Goal: Transaction & Acquisition: Purchase product/service

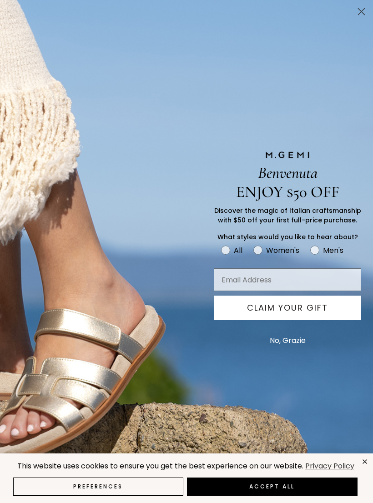
click at [359, 14] on icon "Close dialog" at bounding box center [361, 12] width 6 height 6
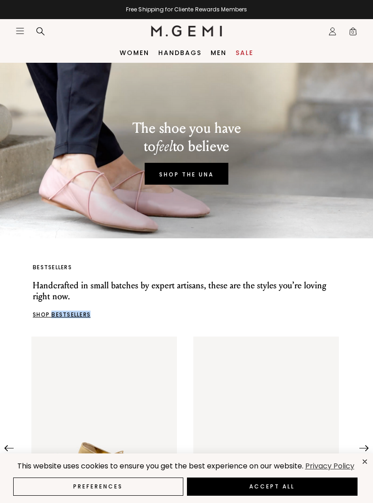
click at [130, 53] on link "Women" at bounding box center [135, 52] width 30 height 7
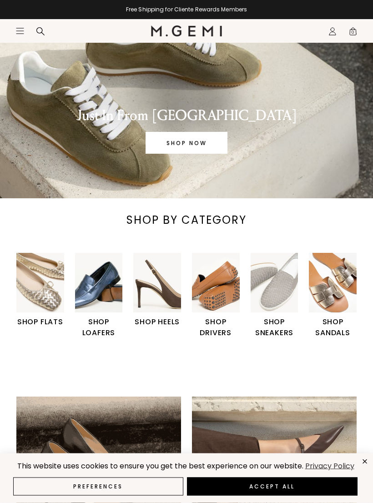
scroll to position [45, 0]
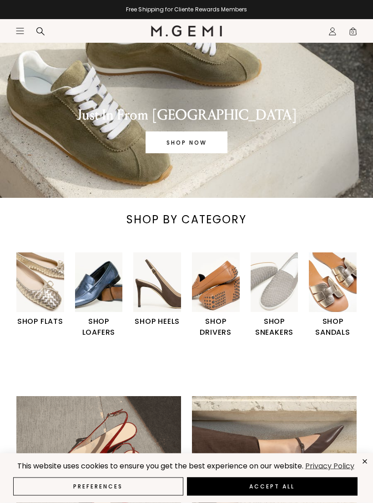
click at [97, 330] on h1 "SHOP LOAFERS" at bounding box center [99, 327] width 48 height 22
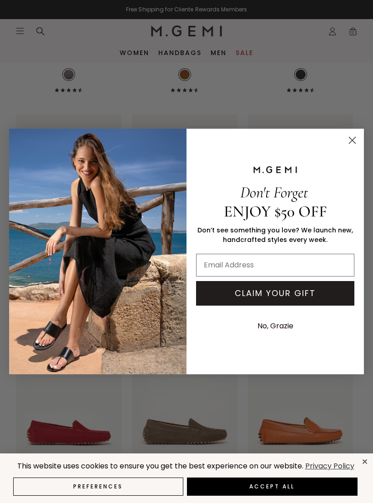
scroll to position [1348, 0]
click at [345, 143] on circle "Close dialog" at bounding box center [351, 140] width 15 height 15
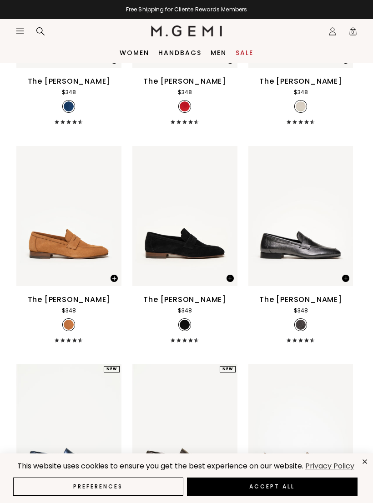
scroll to position [662, 0]
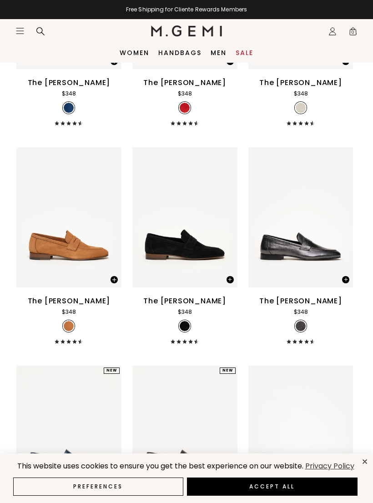
click at [128, 49] on link "Women" at bounding box center [135, 52] width 30 height 7
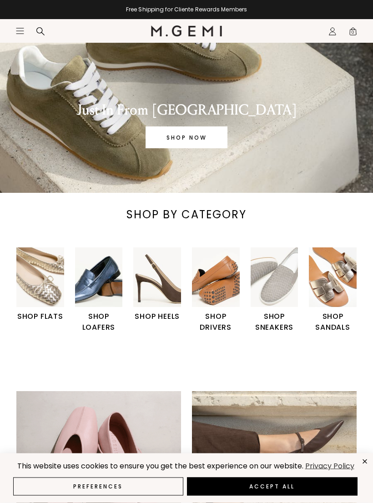
scroll to position [50, 0]
click at [326, 324] on h1 "SHOP SANDALS" at bounding box center [333, 322] width 48 height 22
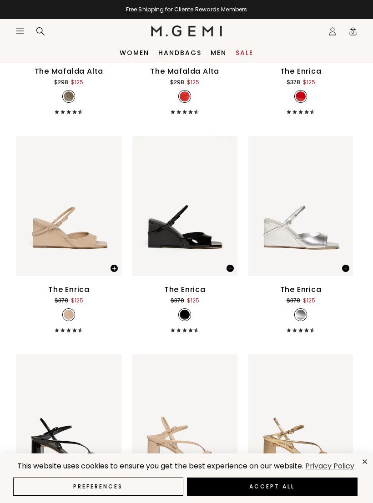
scroll to position [3297, 0]
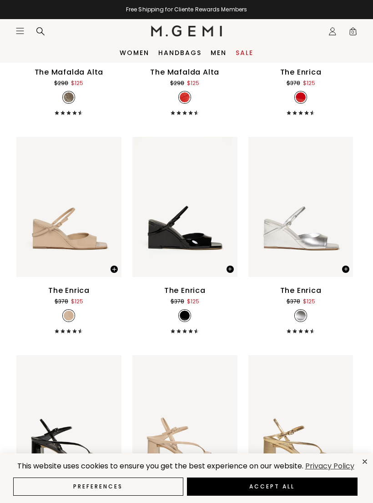
click at [130, 53] on link "Women" at bounding box center [135, 52] width 30 height 7
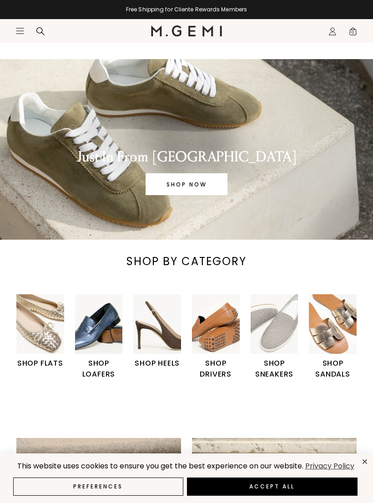
scroll to position [4, 0]
click at [268, 362] on h1 "SHOP SNEAKERS" at bounding box center [274, 368] width 48 height 22
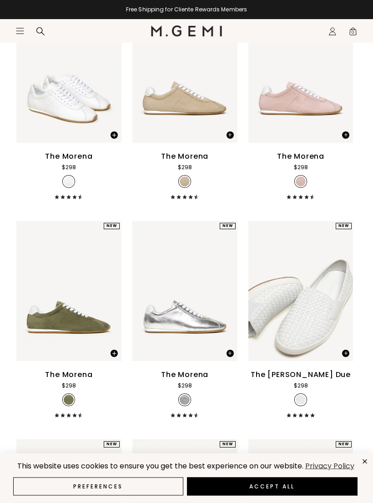
scroll to position [156, 0]
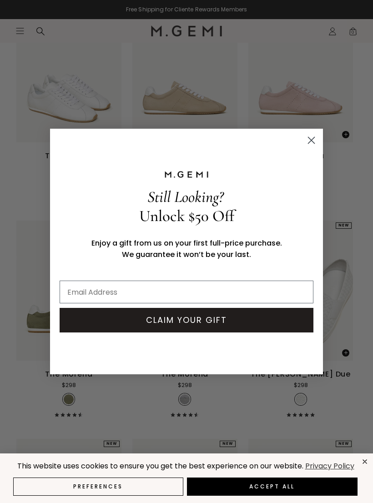
click at [309, 148] on circle "Close dialog" at bounding box center [311, 140] width 15 height 15
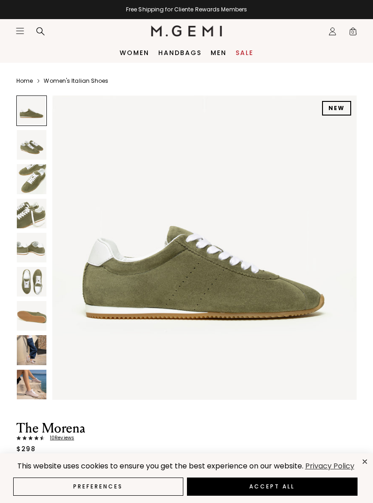
click at [30, 187] on img at bounding box center [32, 179] width 30 height 30
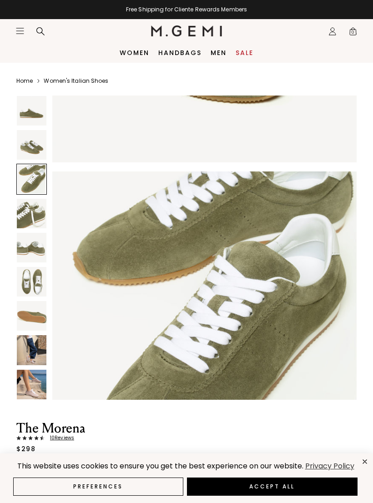
scroll to position [626, 0]
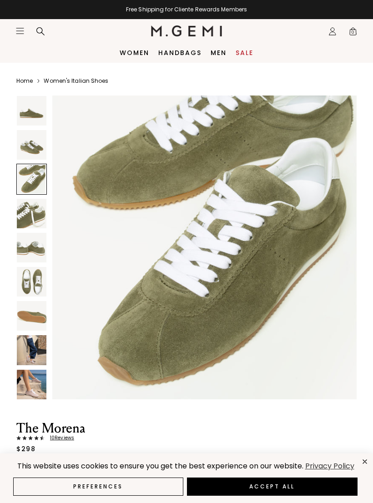
click at [23, 345] on img at bounding box center [32, 350] width 30 height 30
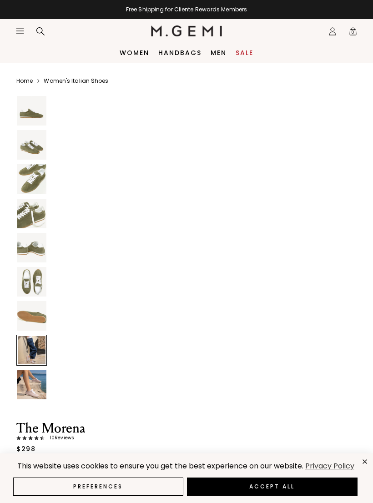
scroll to position [2191, 0]
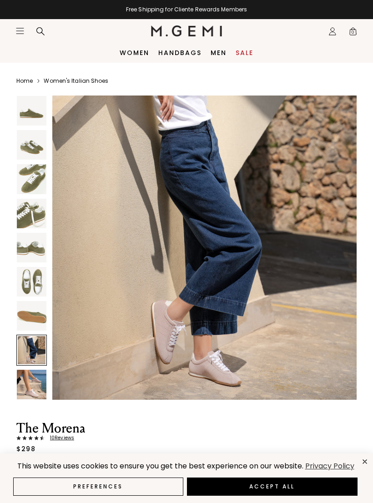
click at [26, 388] on img at bounding box center [32, 384] width 30 height 30
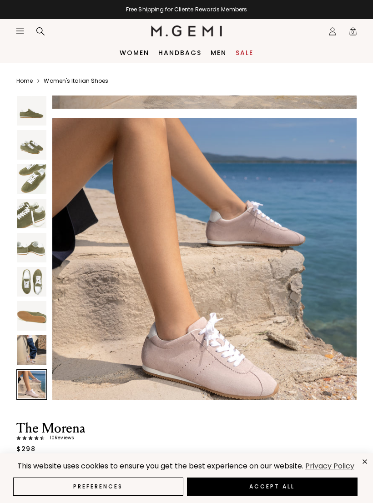
scroll to position [2504, 0]
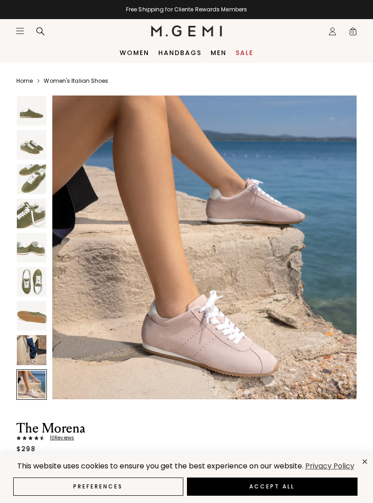
click at [26, 285] on img at bounding box center [32, 282] width 30 height 30
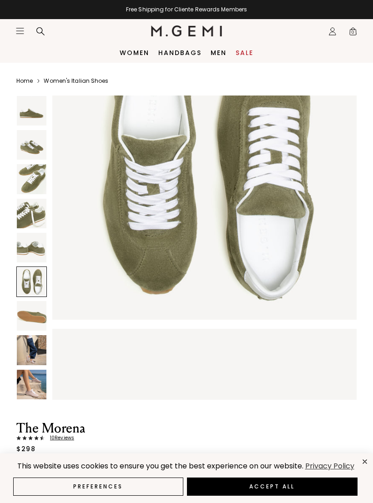
scroll to position [1565, 0]
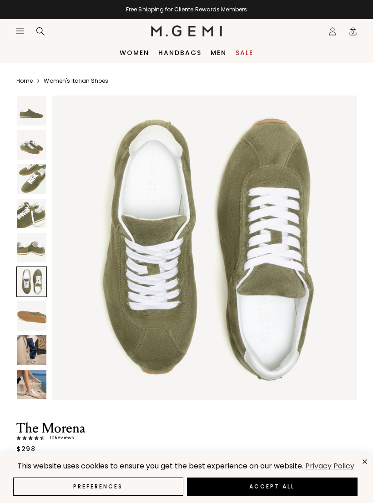
click at [26, 249] on img at bounding box center [32, 248] width 30 height 30
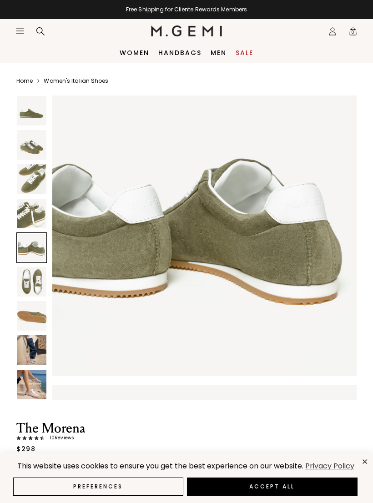
scroll to position [1252, 0]
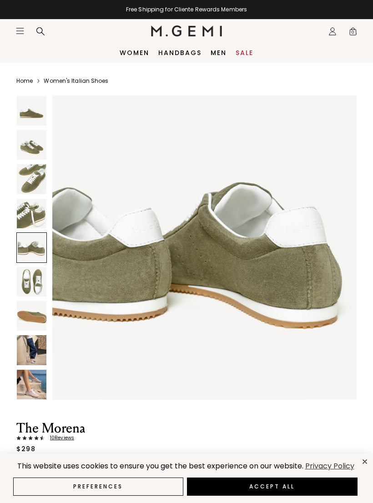
click at [25, 216] on img at bounding box center [32, 214] width 30 height 30
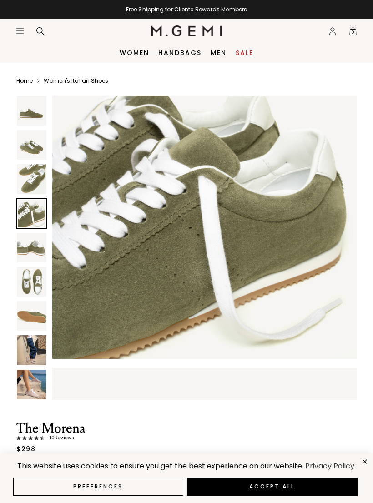
scroll to position [939, 0]
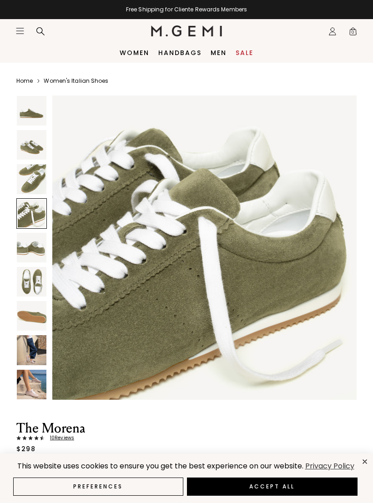
click at [25, 282] on img at bounding box center [32, 282] width 30 height 30
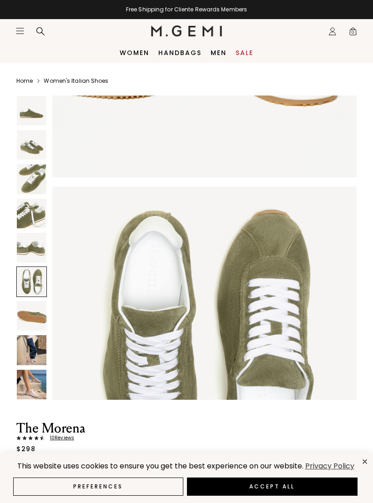
scroll to position [1565, 0]
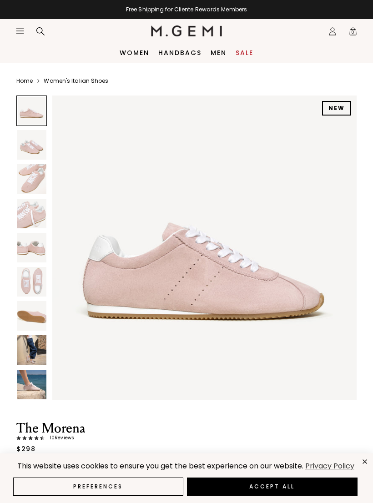
click at [30, 354] on img at bounding box center [32, 350] width 30 height 30
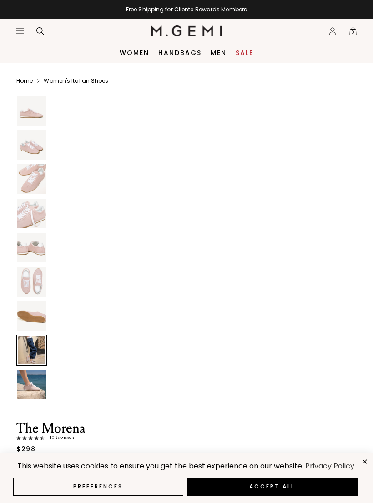
scroll to position [2191, 0]
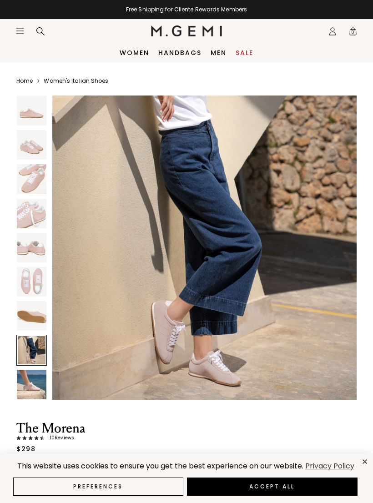
click at [27, 385] on img at bounding box center [32, 384] width 30 height 30
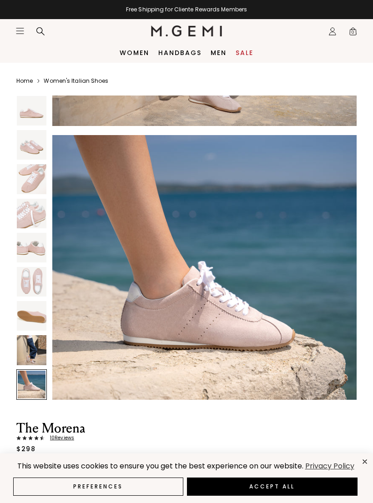
scroll to position [2504, 0]
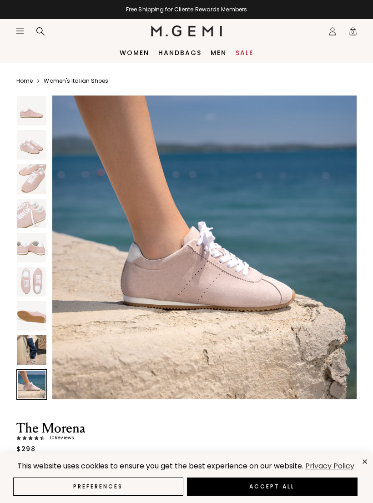
click at [25, 284] on img at bounding box center [32, 282] width 30 height 30
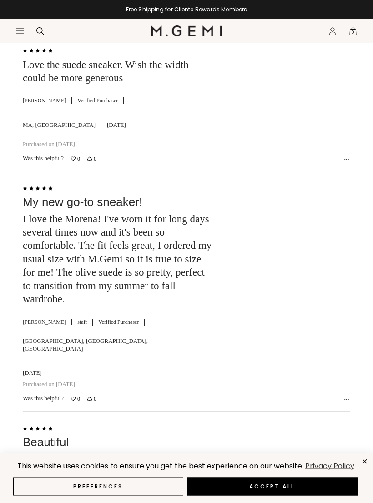
scroll to position [2101, 0]
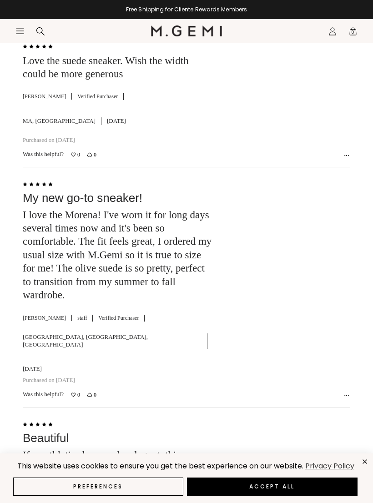
click at [77, 314] on span "staff" at bounding box center [84, 317] width 15 height 7
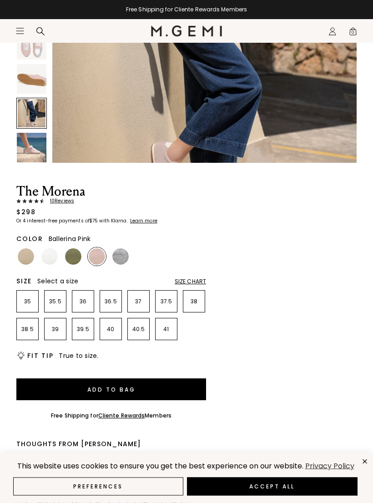
scroll to position [237, 0]
click at [20, 254] on img at bounding box center [26, 256] width 16 height 16
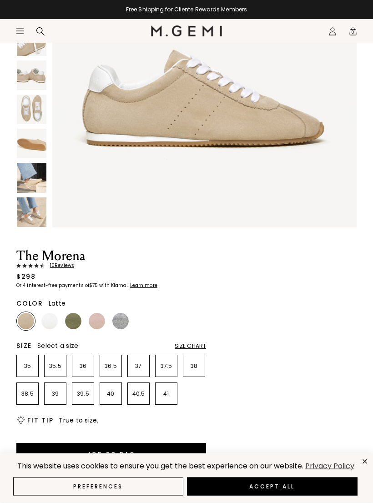
scroll to position [174, 0]
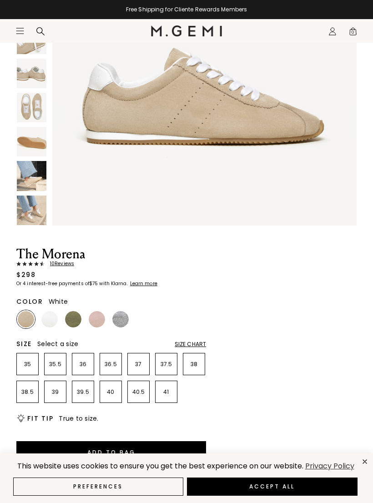
click at [51, 317] on img at bounding box center [49, 319] width 16 height 16
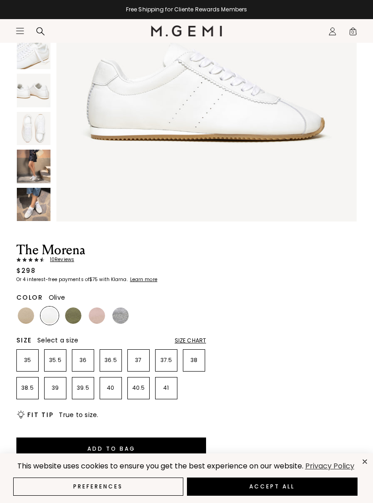
click at [68, 316] on img at bounding box center [73, 315] width 16 height 16
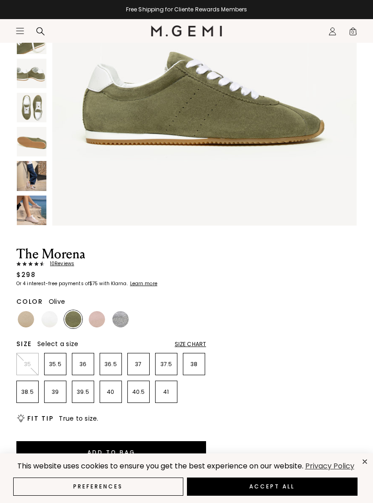
click at [120, 320] on img at bounding box center [120, 319] width 16 height 16
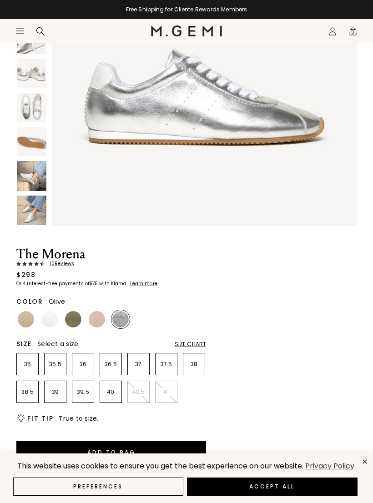
click at [74, 322] on img at bounding box center [73, 319] width 16 height 16
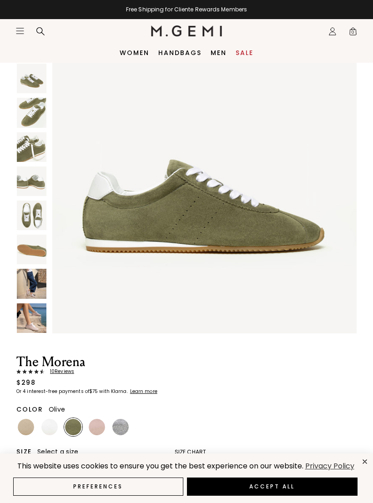
scroll to position [67, 0]
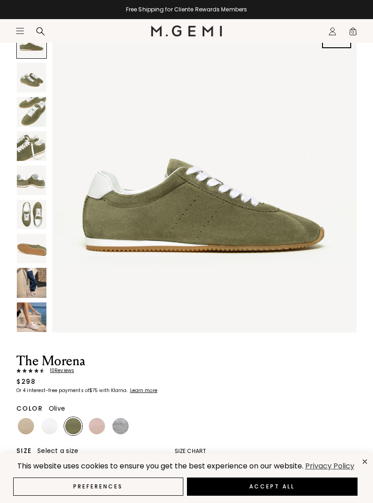
click at [28, 82] on img at bounding box center [32, 78] width 30 height 30
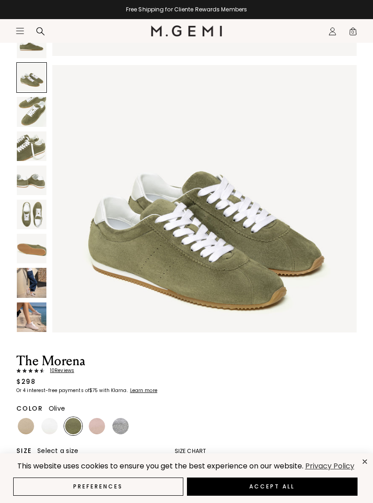
scroll to position [313, 0]
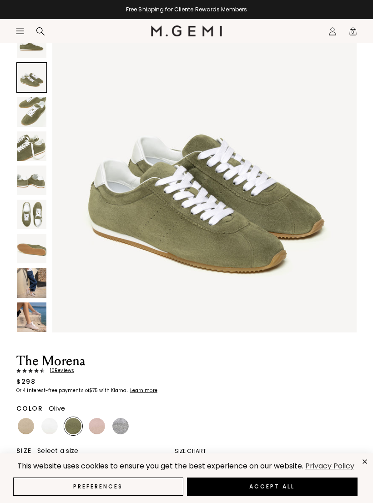
click at [26, 116] on img at bounding box center [32, 112] width 30 height 30
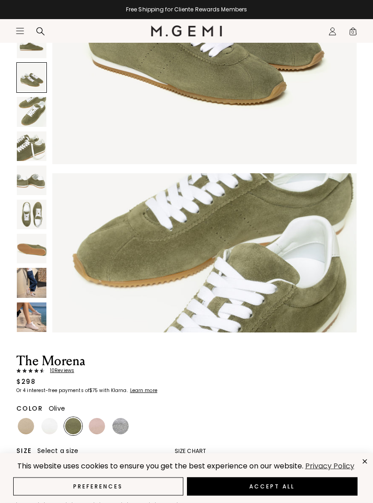
scroll to position [67, 0]
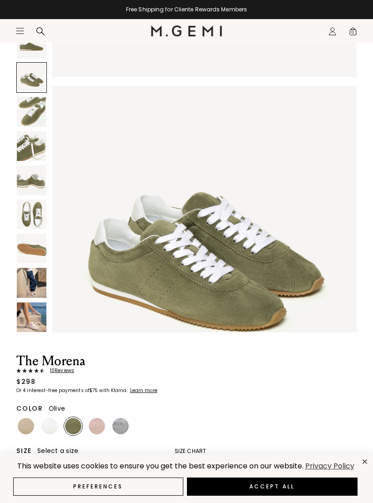
click at [18, 32] on icon "Icons/20x20/hamburger@2x" at bounding box center [19, 30] width 9 height 9
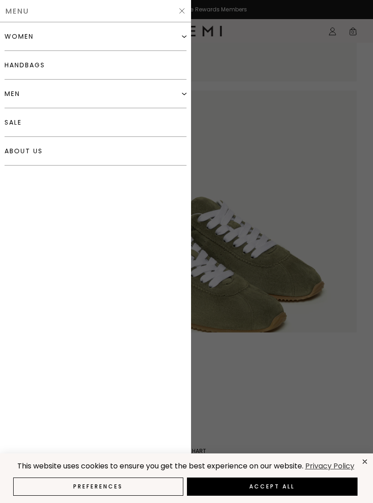
scroll to position [250, 0]
click at [13, 35] on div "women" at bounding box center [19, 36] width 29 height 7
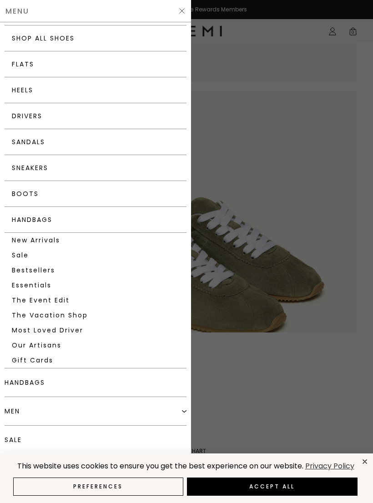
scroll to position [25, 0]
click at [20, 441] on link "sale" at bounding box center [96, 439] width 182 height 29
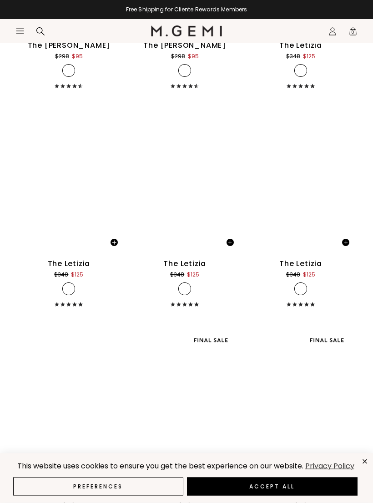
scroll to position [4059, 0]
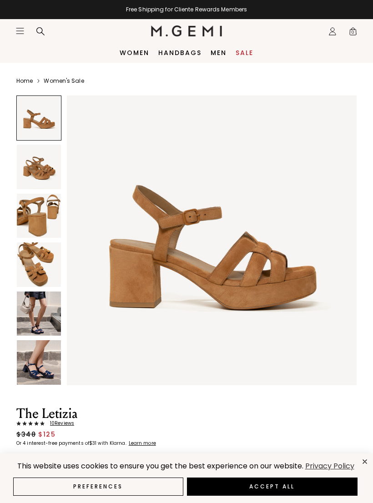
click at [33, 169] on img at bounding box center [39, 166] width 44 height 44
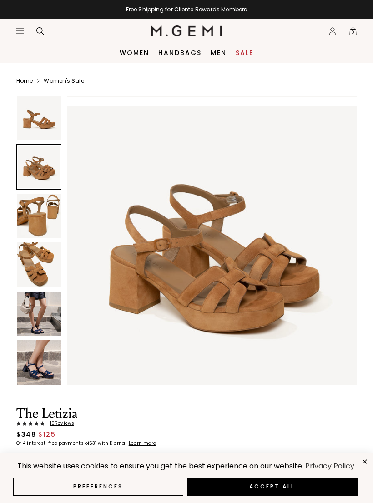
scroll to position [299, 0]
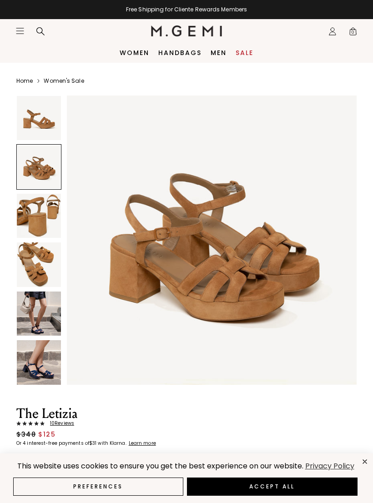
click at [33, 213] on img at bounding box center [39, 216] width 44 height 44
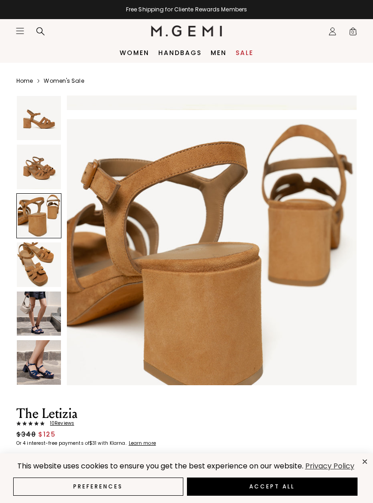
scroll to position [597, 0]
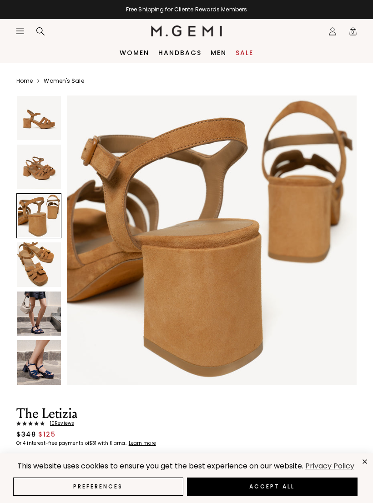
click at [31, 261] on img at bounding box center [39, 264] width 44 height 44
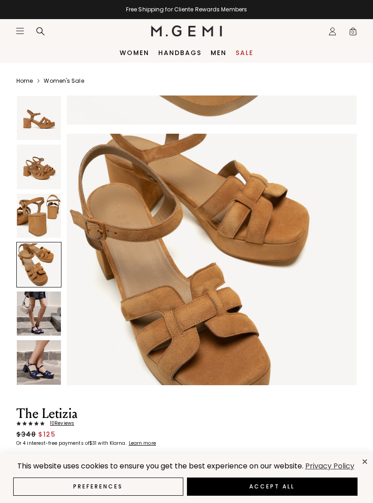
scroll to position [895, 0]
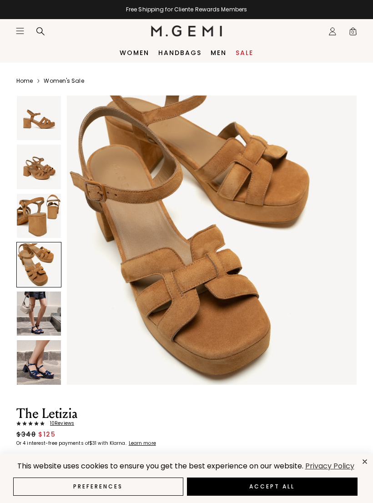
click at [38, 313] on img at bounding box center [39, 313] width 44 height 44
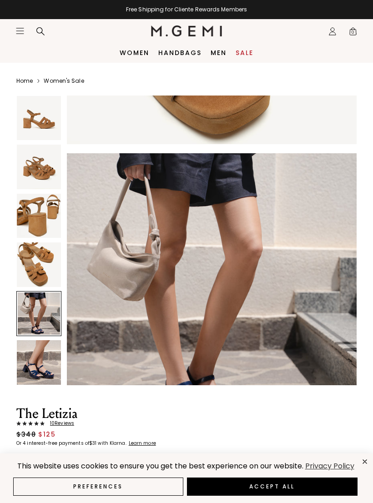
scroll to position [1193, 0]
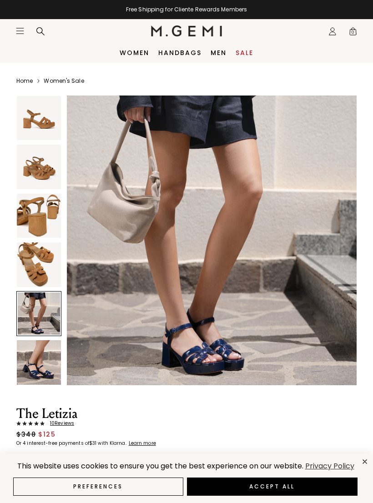
click at [40, 365] on img at bounding box center [39, 362] width 44 height 44
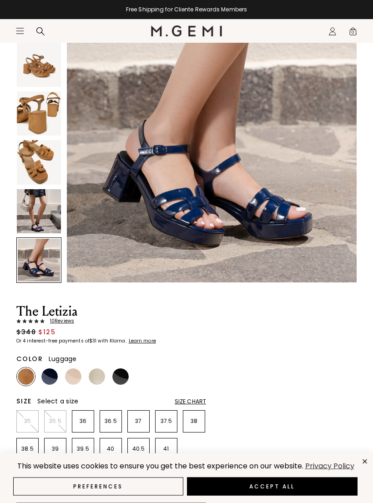
scroll to position [107, 0]
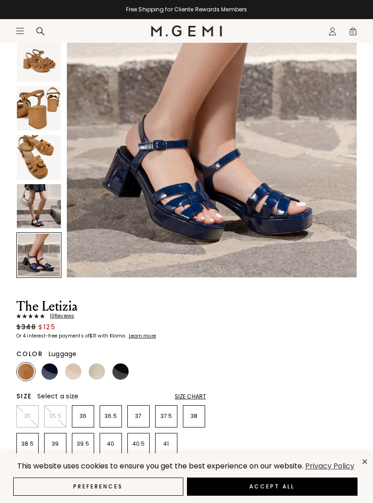
click at [58, 314] on span "10 Review s" at bounding box center [60, 315] width 30 height 5
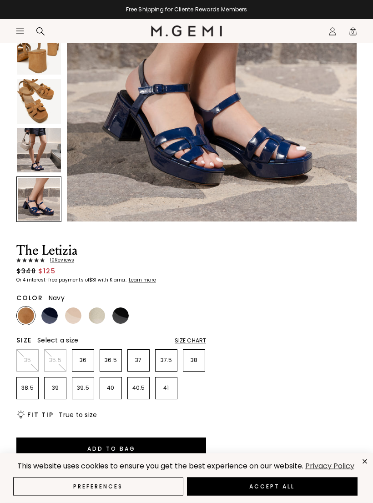
scroll to position [163, 0]
click at [48, 315] on img at bounding box center [49, 315] width 16 height 16
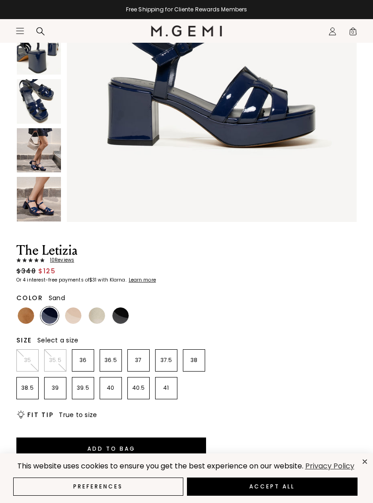
click at [69, 314] on img at bounding box center [73, 315] width 16 height 16
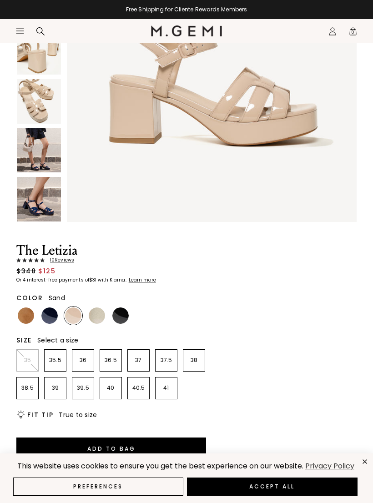
click at [93, 317] on img at bounding box center [97, 315] width 16 height 16
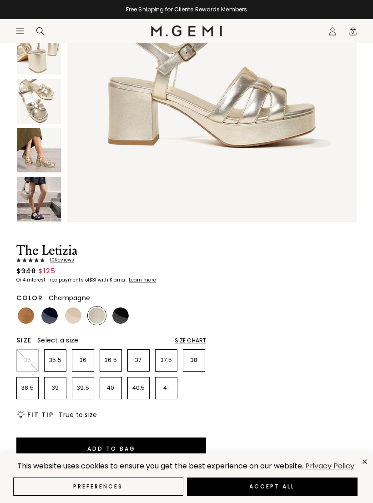
click at [116, 317] on img at bounding box center [120, 315] width 16 height 16
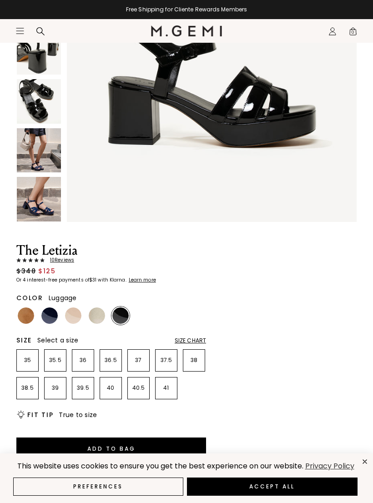
click at [24, 314] on img at bounding box center [26, 315] width 16 height 16
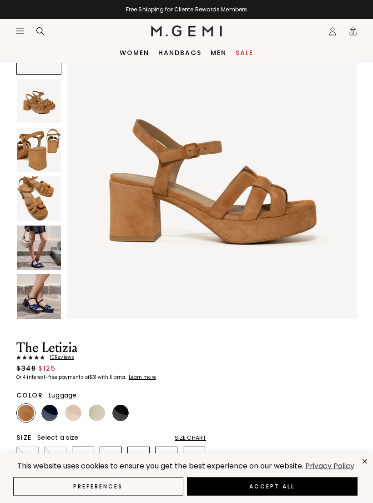
scroll to position [56, 0]
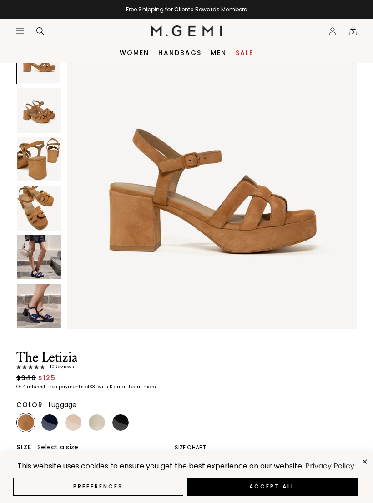
click at [29, 207] on img at bounding box center [39, 208] width 44 height 44
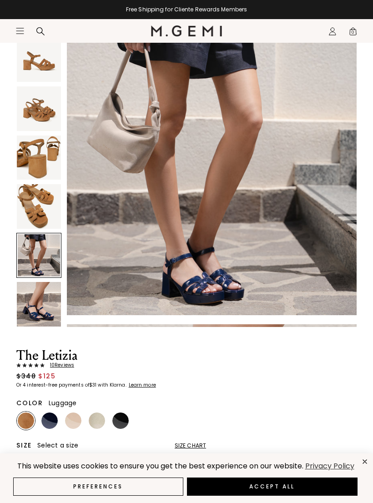
scroll to position [0, 0]
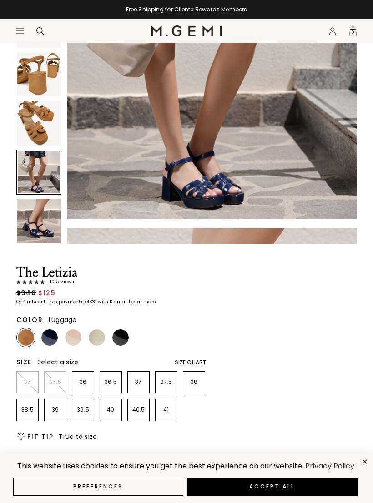
click at [191, 364] on div "Size Chart" at bounding box center [189, 362] width 31 height 7
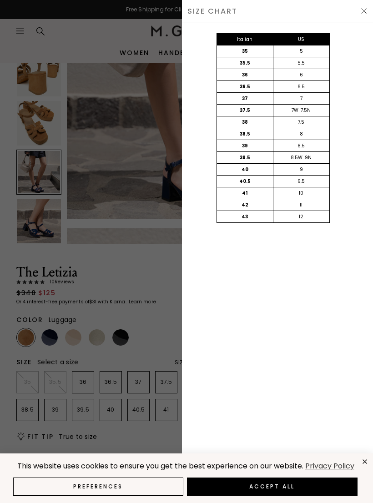
click at [360, 12] on img at bounding box center [363, 10] width 7 height 7
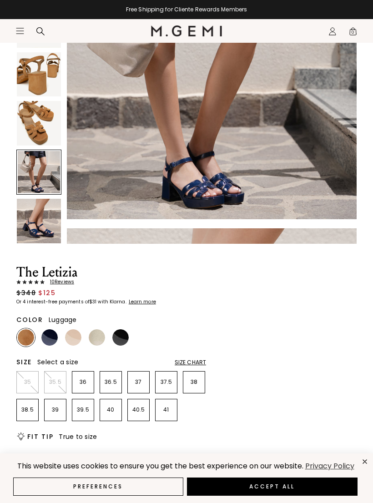
click at [32, 226] on img at bounding box center [39, 221] width 44 height 44
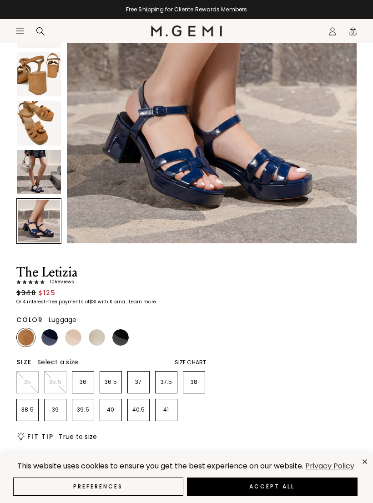
click at [34, 169] on img at bounding box center [39, 172] width 44 height 44
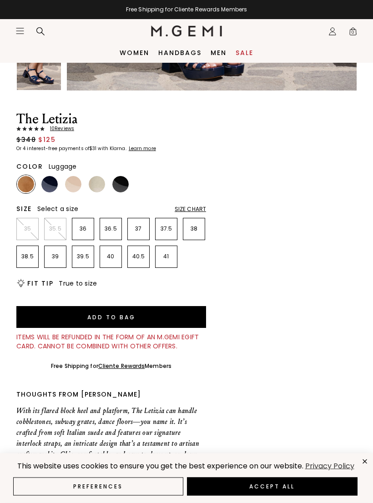
scroll to position [294, 0]
click at [71, 182] on img at bounding box center [73, 184] width 16 height 16
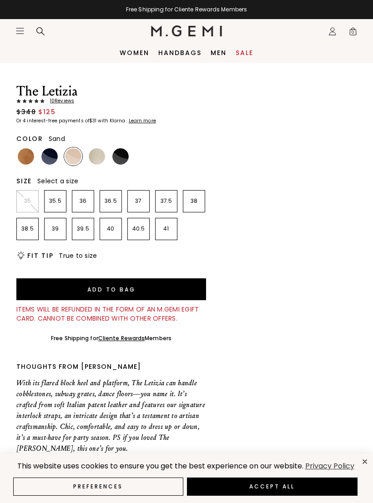
scroll to position [302, 0]
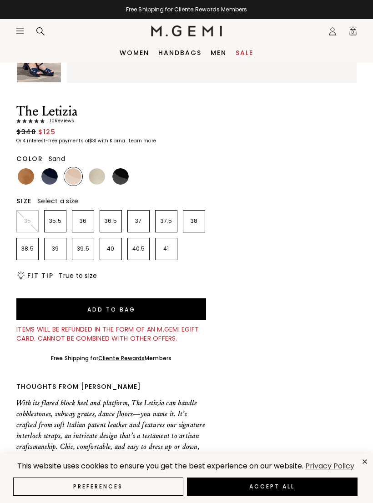
click at [24, 174] on img at bounding box center [26, 176] width 16 height 16
click at [192, 224] on p "38" at bounding box center [193, 220] width 21 height 7
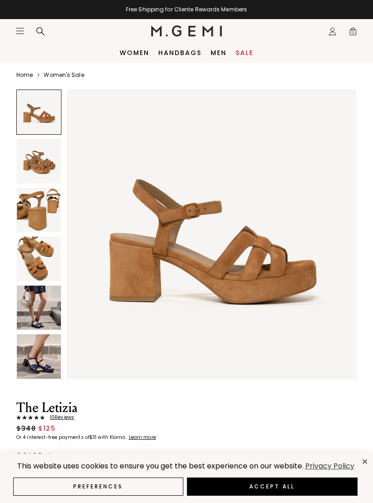
scroll to position [5, 0]
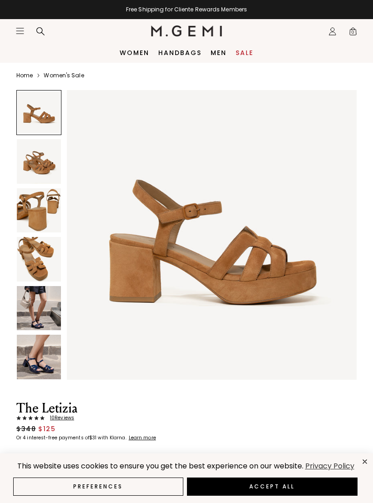
click at [25, 264] on img at bounding box center [39, 259] width 44 height 44
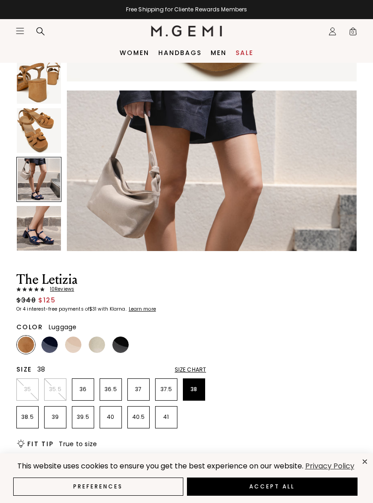
scroll to position [1065, 0]
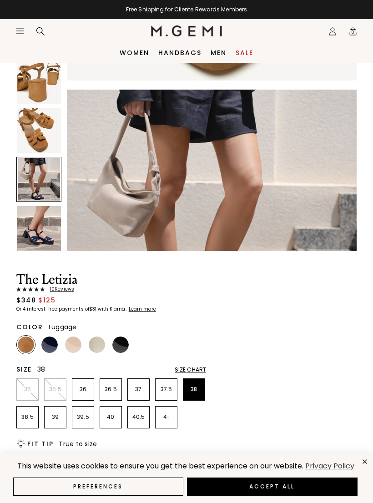
click at [28, 232] on img at bounding box center [39, 228] width 44 height 44
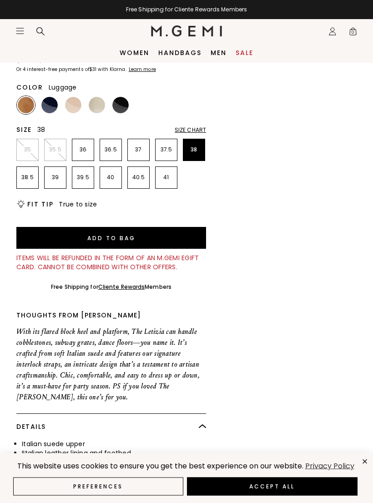
scroll to position [372, 0]
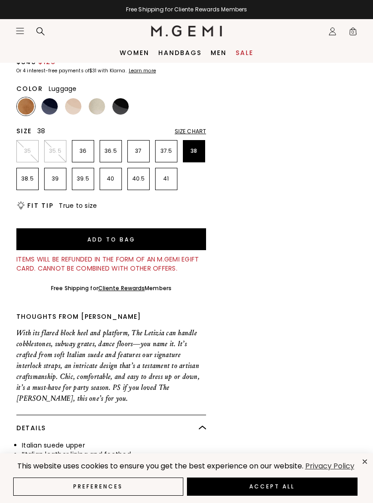
click at [179, 132] on div "Size Chart" at bounding box center [189, 131] width 31 height 7
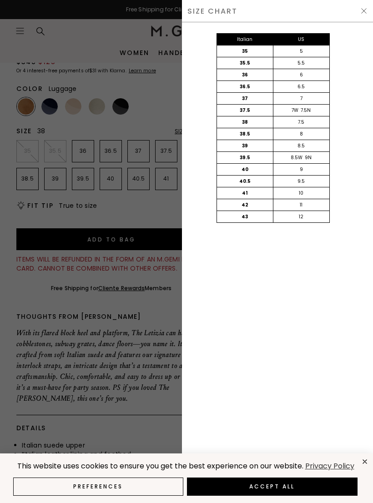
click at [362, 11] on img at bounding box center [363, 10] width 7 height 7
